Goal: Find specific page/section: Find specific page/section

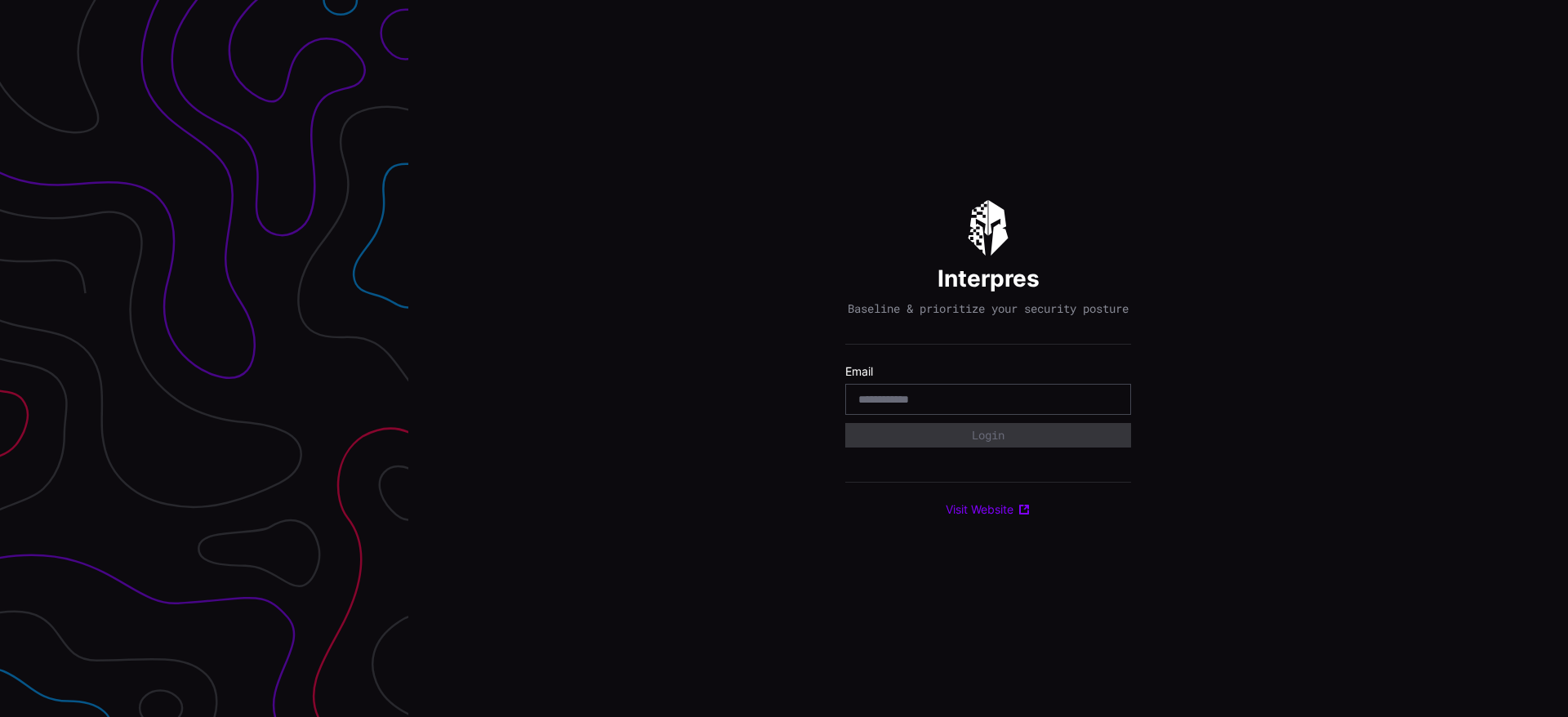
click at [912, 406] on input "email" at bounding box center [987, 399] width 259 height 15
type input "**********"
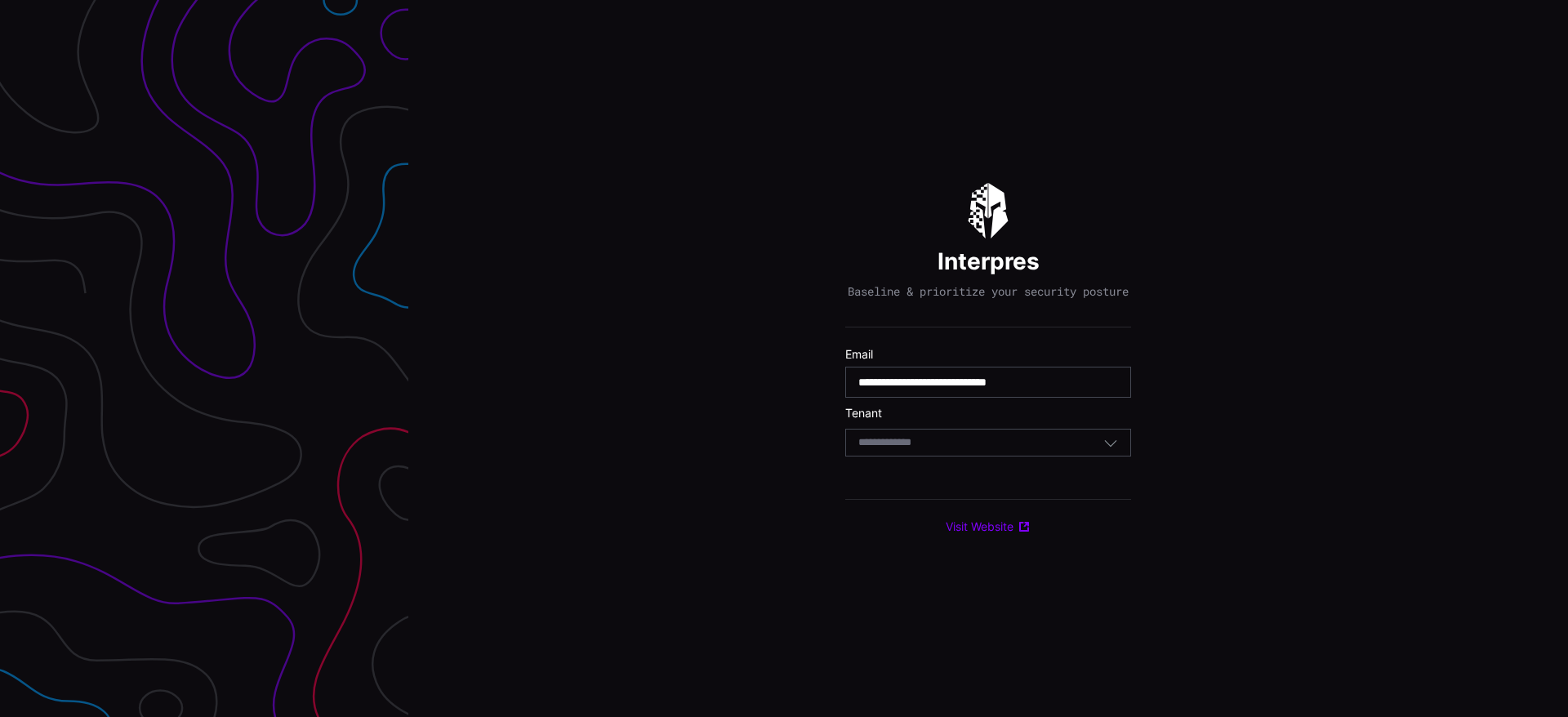
click at [1000, 456] on div "Select Tenant" at bounding box center [987, 442] width 286 height 28
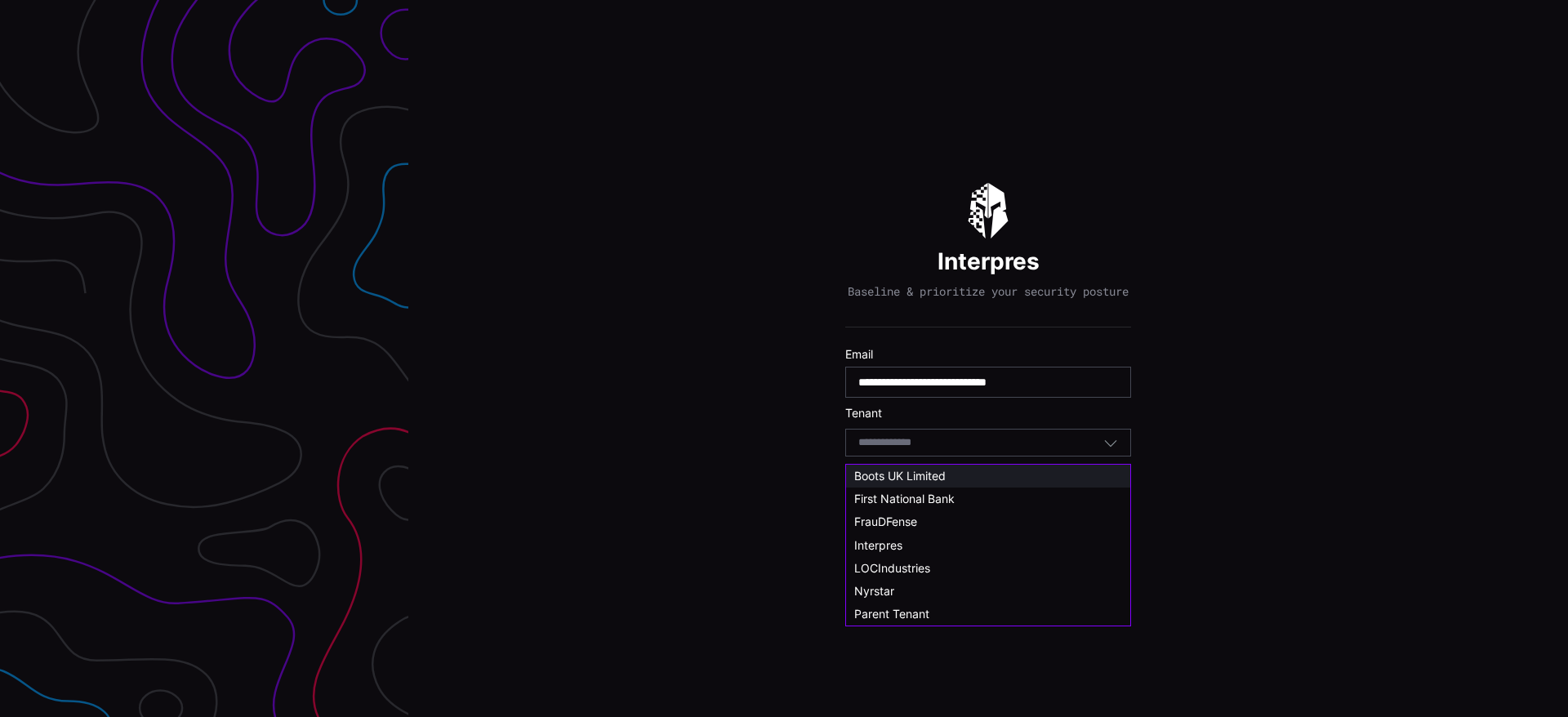
click at [960, 475] on div "Boots UK Limited" at bounding box center [987, 476] width 268 height 15
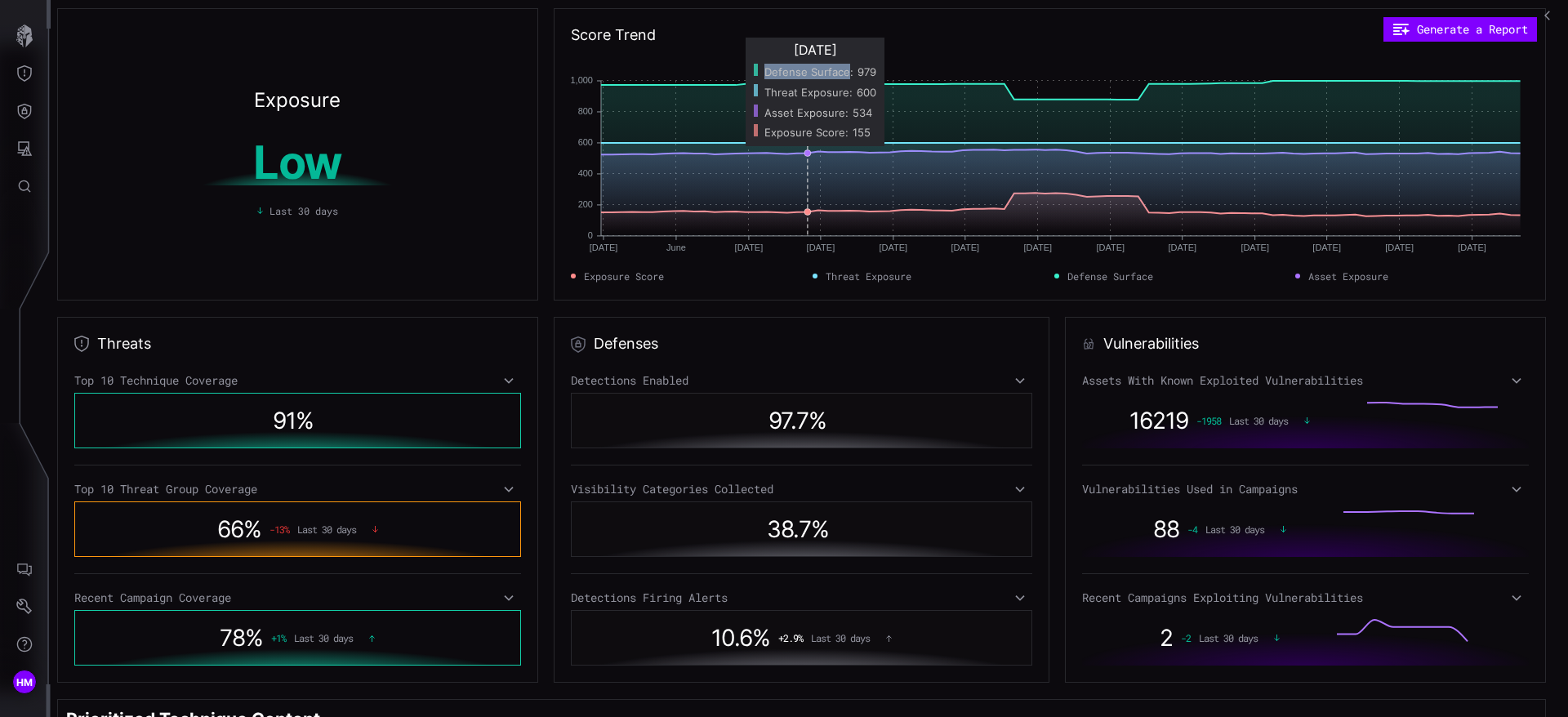
drag, startPoint x: 848, startPoint y: 75, endPoint x: 768, endPoint y: 73, distance: 80.0
click at [768, 73] on span "Defense Surface :" at bounding box center [809, 71] width 89 height 13
click at [867, 72] on span "979" at bounding box center [867, 71] width 19 height 13
drag, startPoint x: 768, startPoint y: 94, endPoint x: 846, endPoint y: 90, distance: 78.1
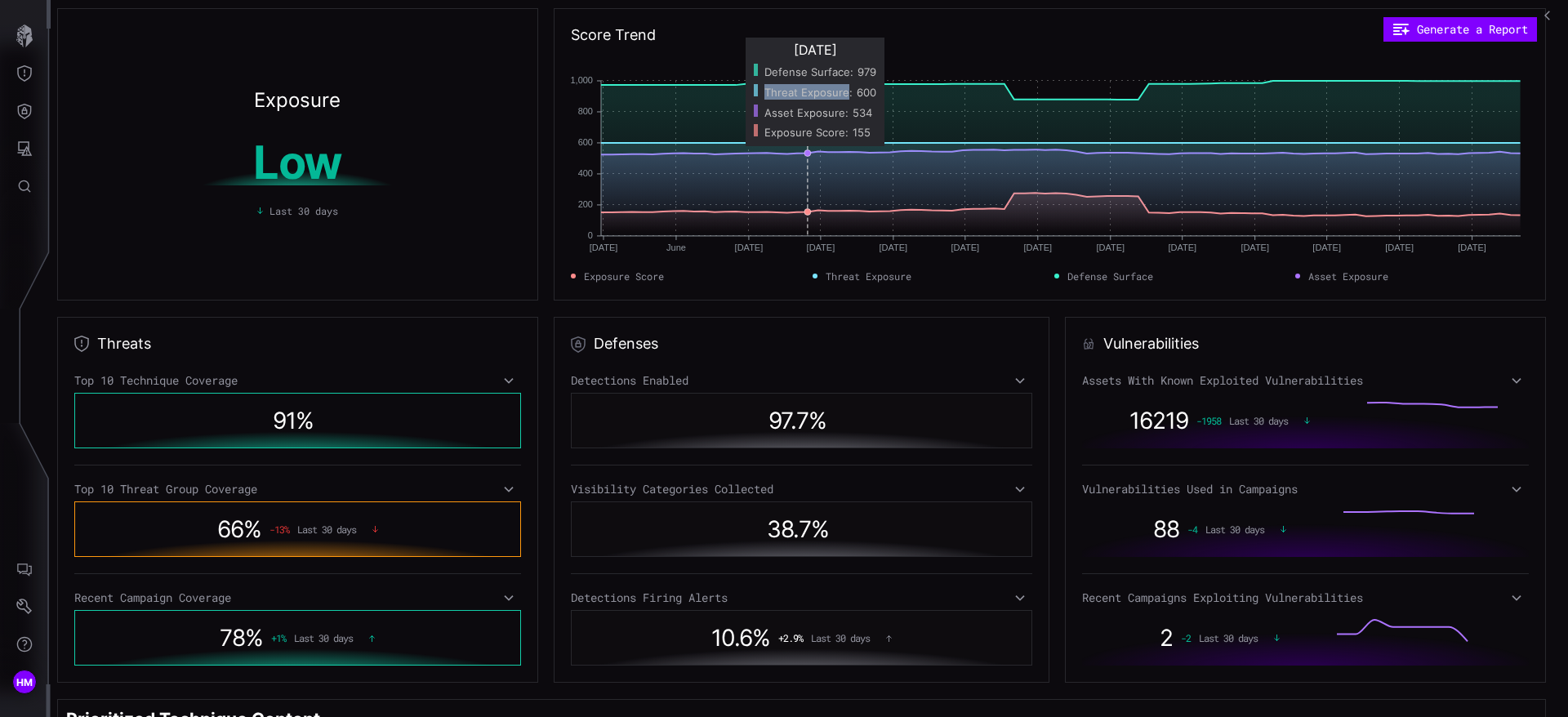
click at [846, 90] on span "Threat Exposure :" at bounding box center [808, 92] width 88 height 13
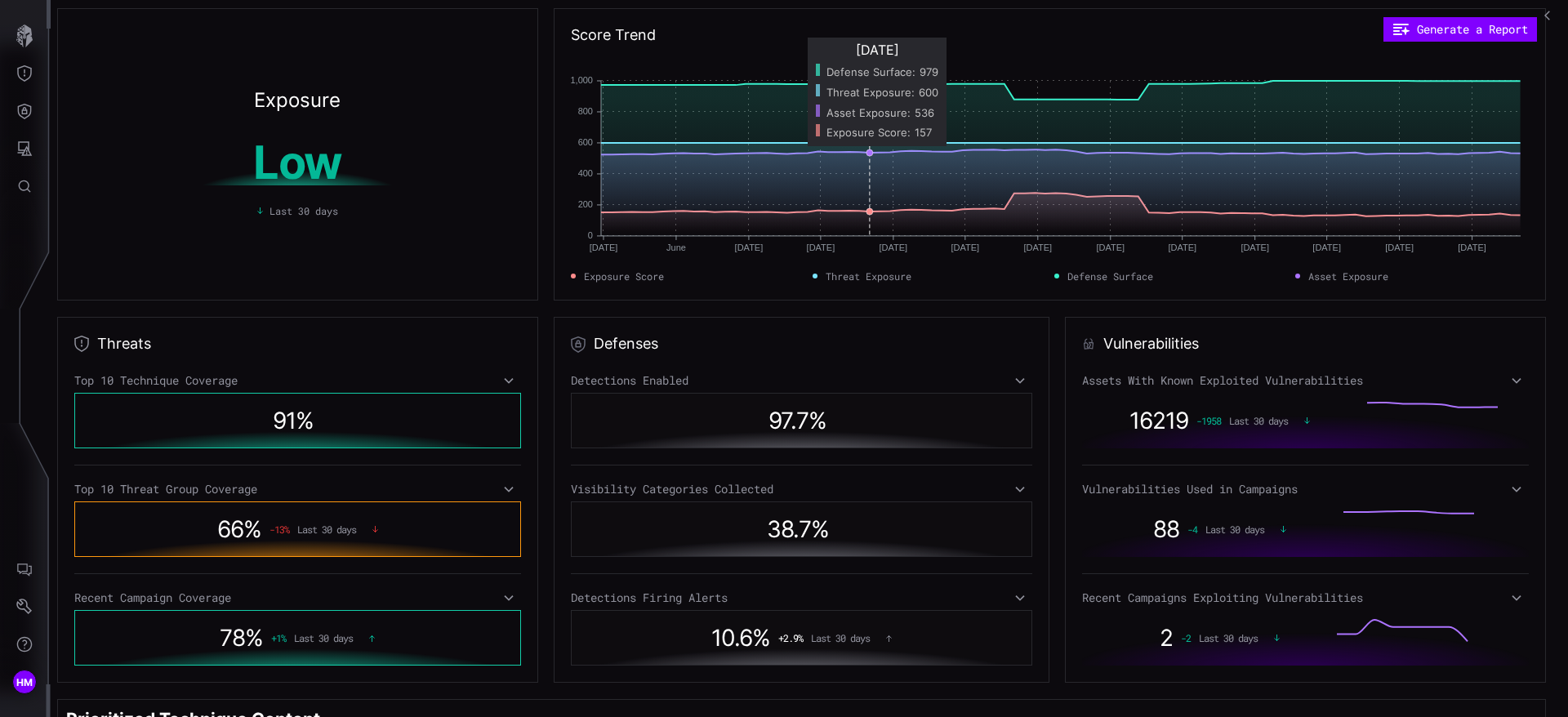
click at [911, 75] on span "Defense Surface :" at bounding box center [871, 71] width 89 height 13
drag, startPoint x: 912, startPoint y: 75, endPoint x: 829, endPoint y: 72, distance: 83.1
click at [829, 72] on span "Defense Surface :" at bounding box center [871, 71] width 89 height 13
click at [927, 72] on span "979" at bounding box center [928, 71] width 19 height 13
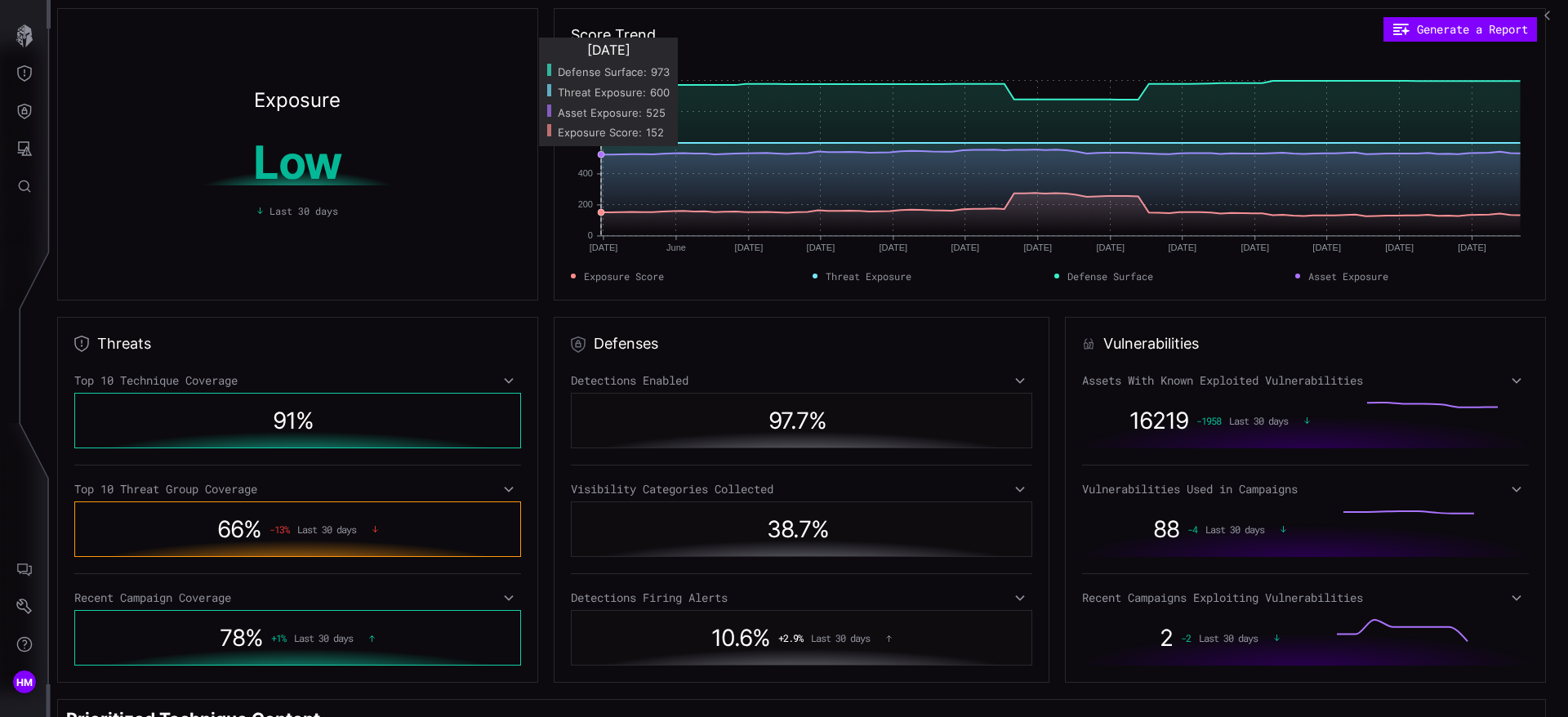
click at [656, 73] on span "973" at bounding box center [660, 71] width 19 height 13
click at [682, 77] on span "973" at bounding box center [680, 71] width 19 height 13
click at [677, 133] on span "153" at bounding box center [675, 132] width 18 height 13
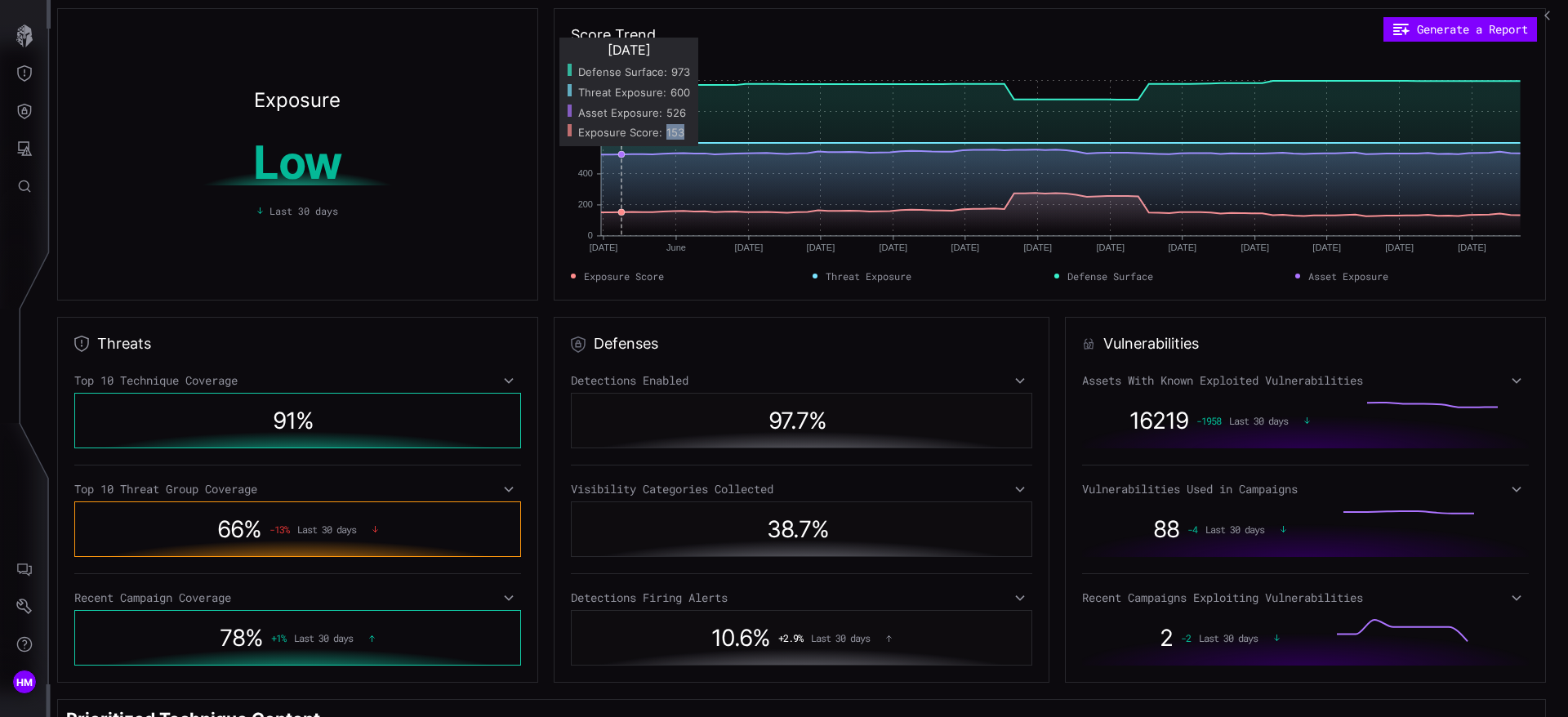
click at [677, 133] on span "153" at bounding box center [675, 132] width 18 height 13
